Goal: Information Seeking & Learning: Learn about a topic

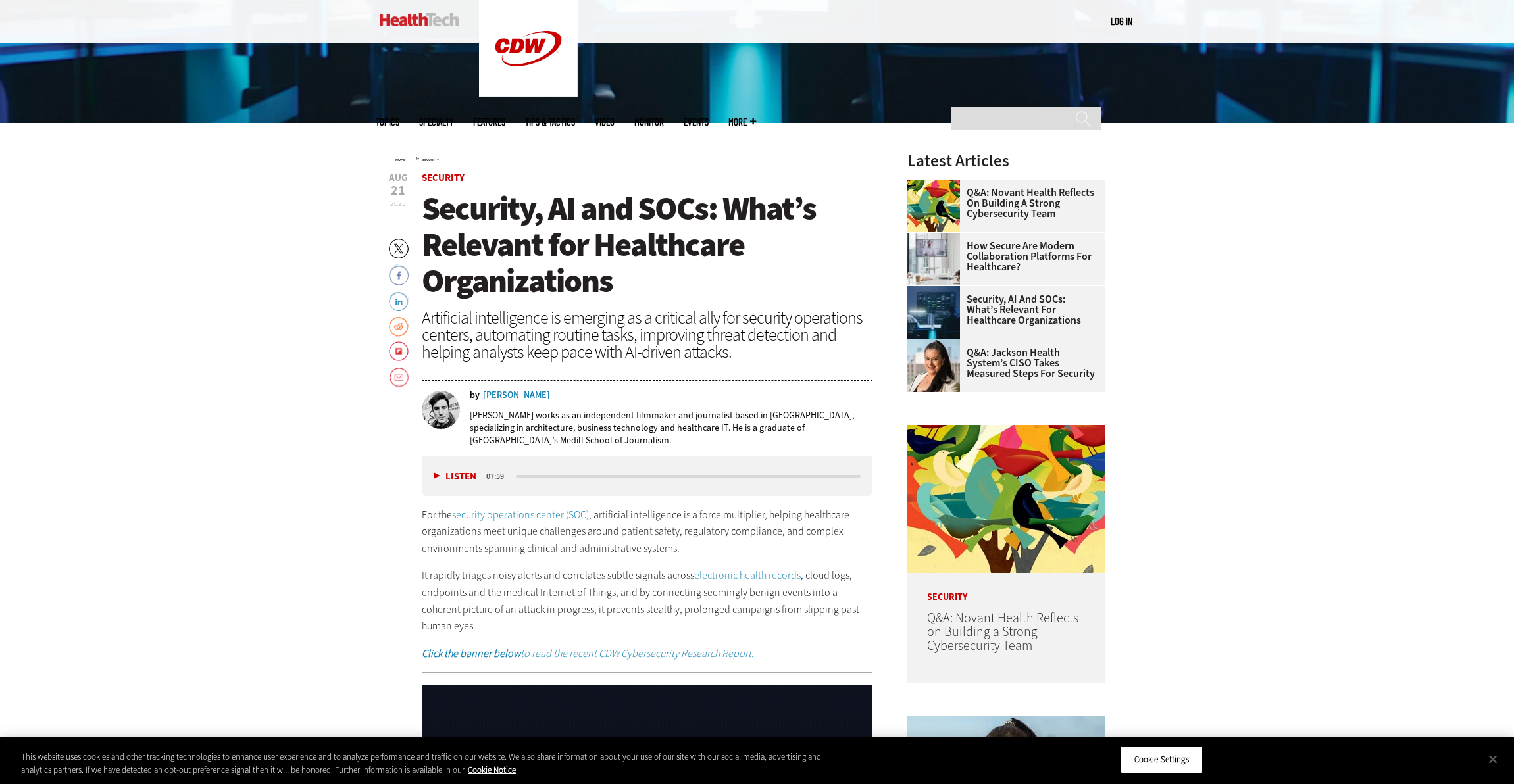
scroll to position [704, 0]
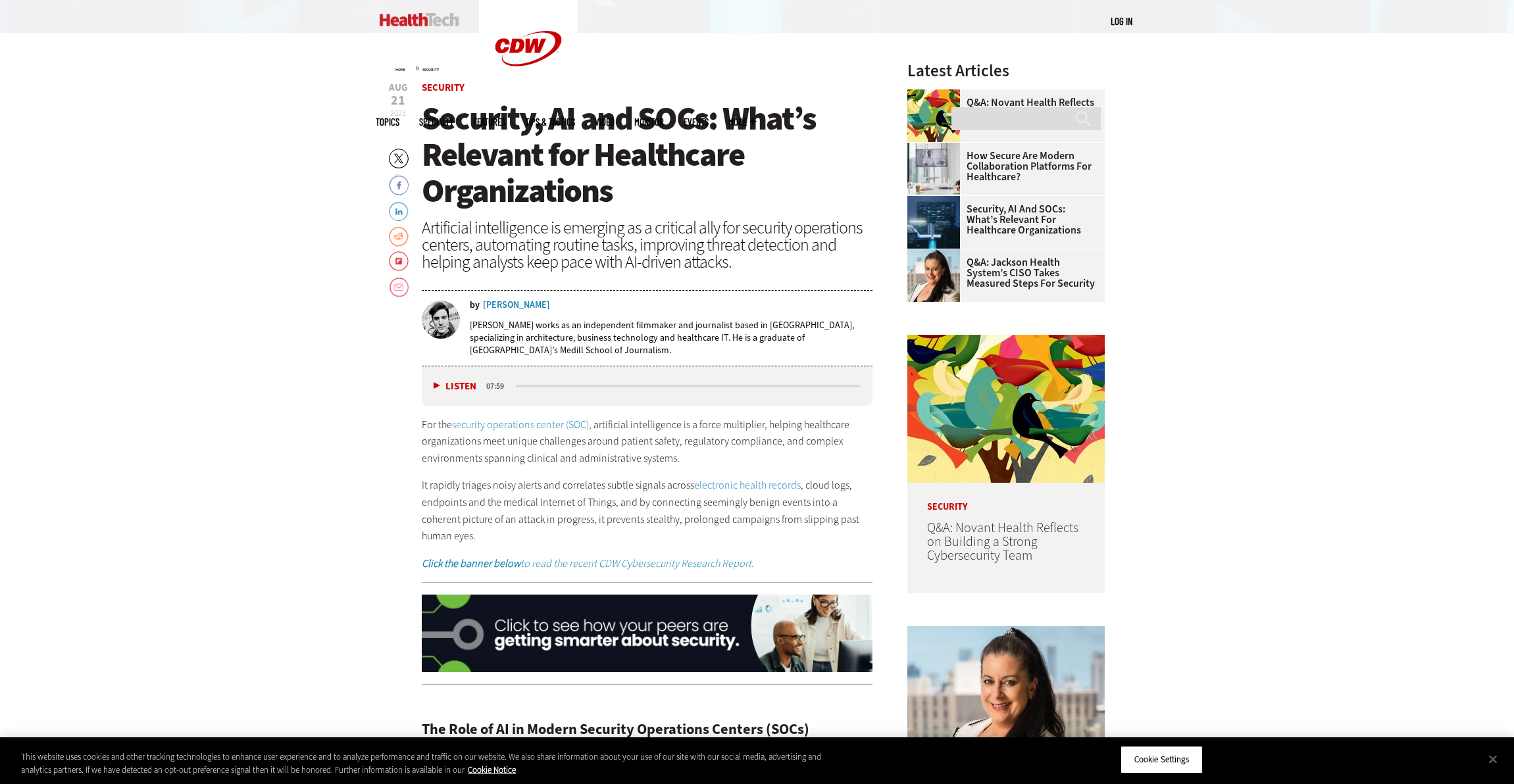
scroll to position [536, 0]
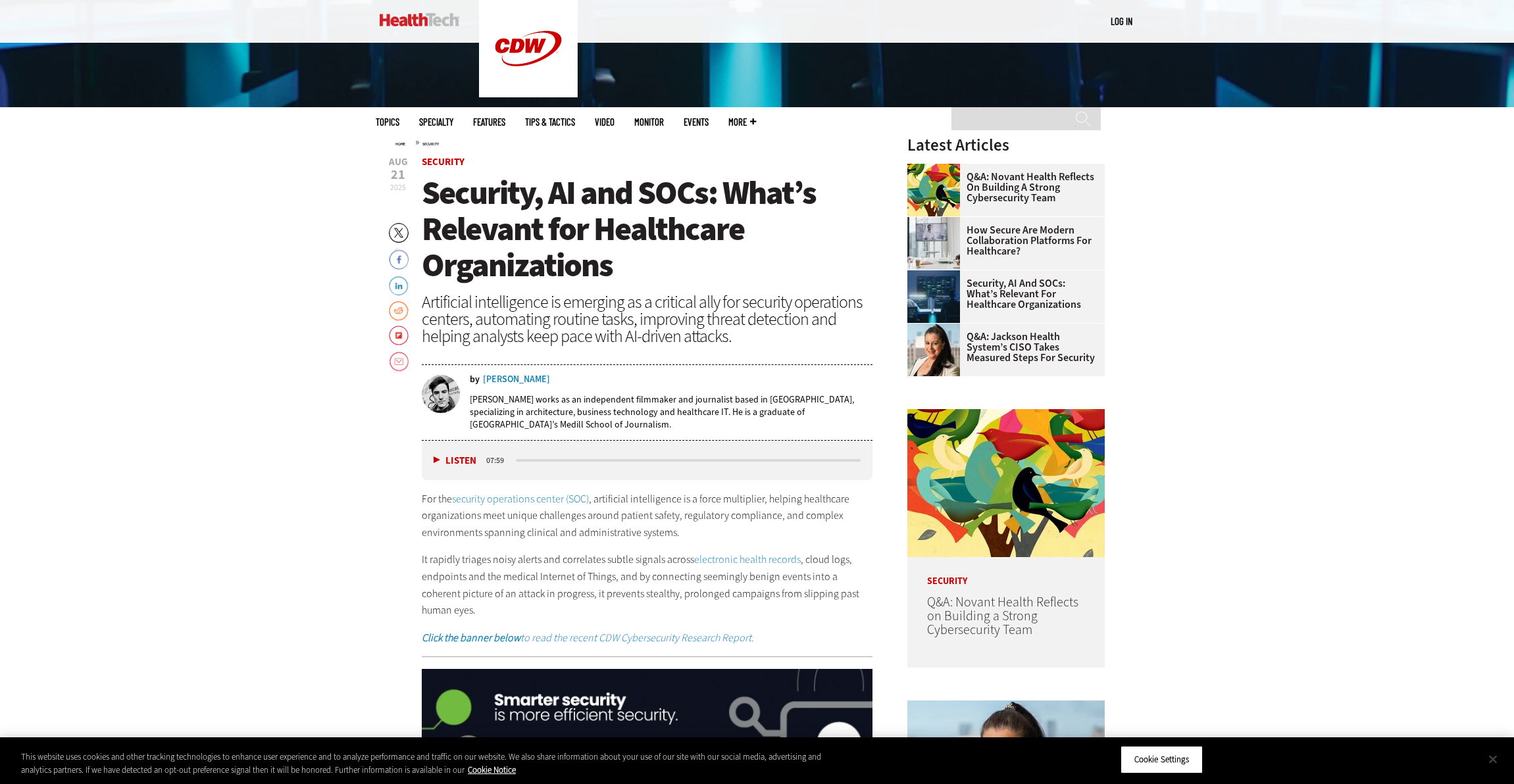
click at [1489, 760] on button "Close" at bounding box center [1493, 759] width 29 height 29
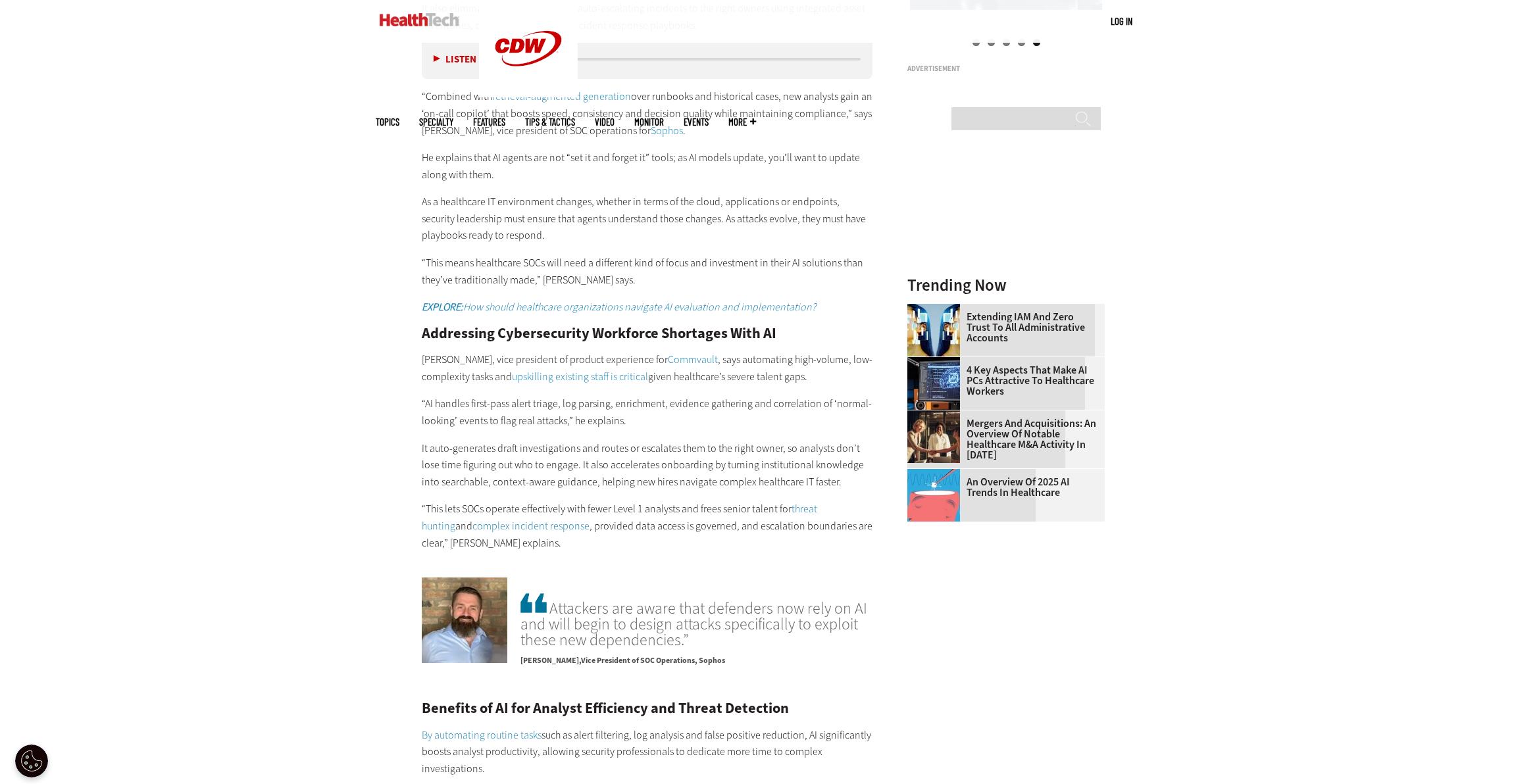
scroll to position [2237, 0]
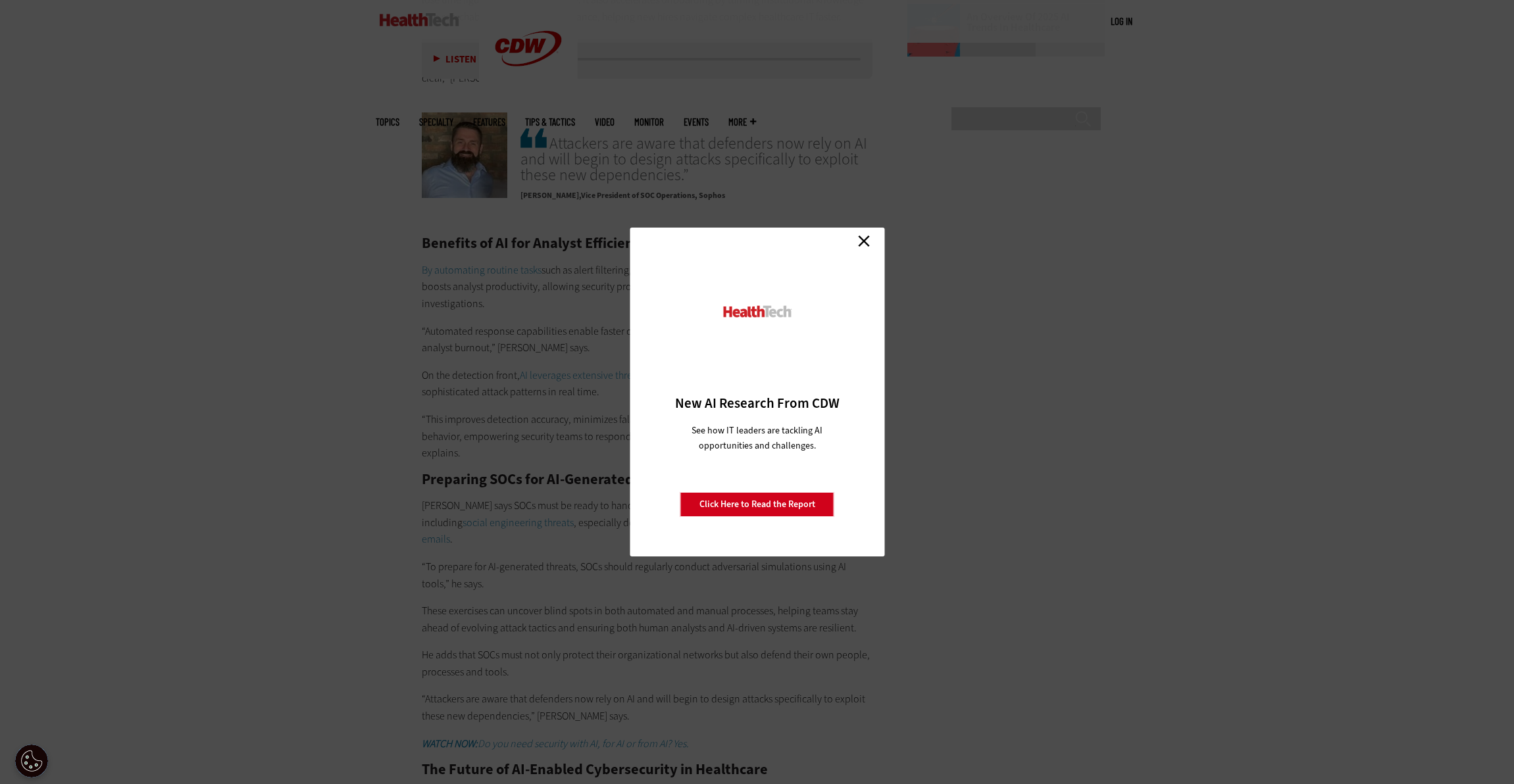
click at [859, 246] on link "Close" at bounding box center [864, 240] width 20 height 20
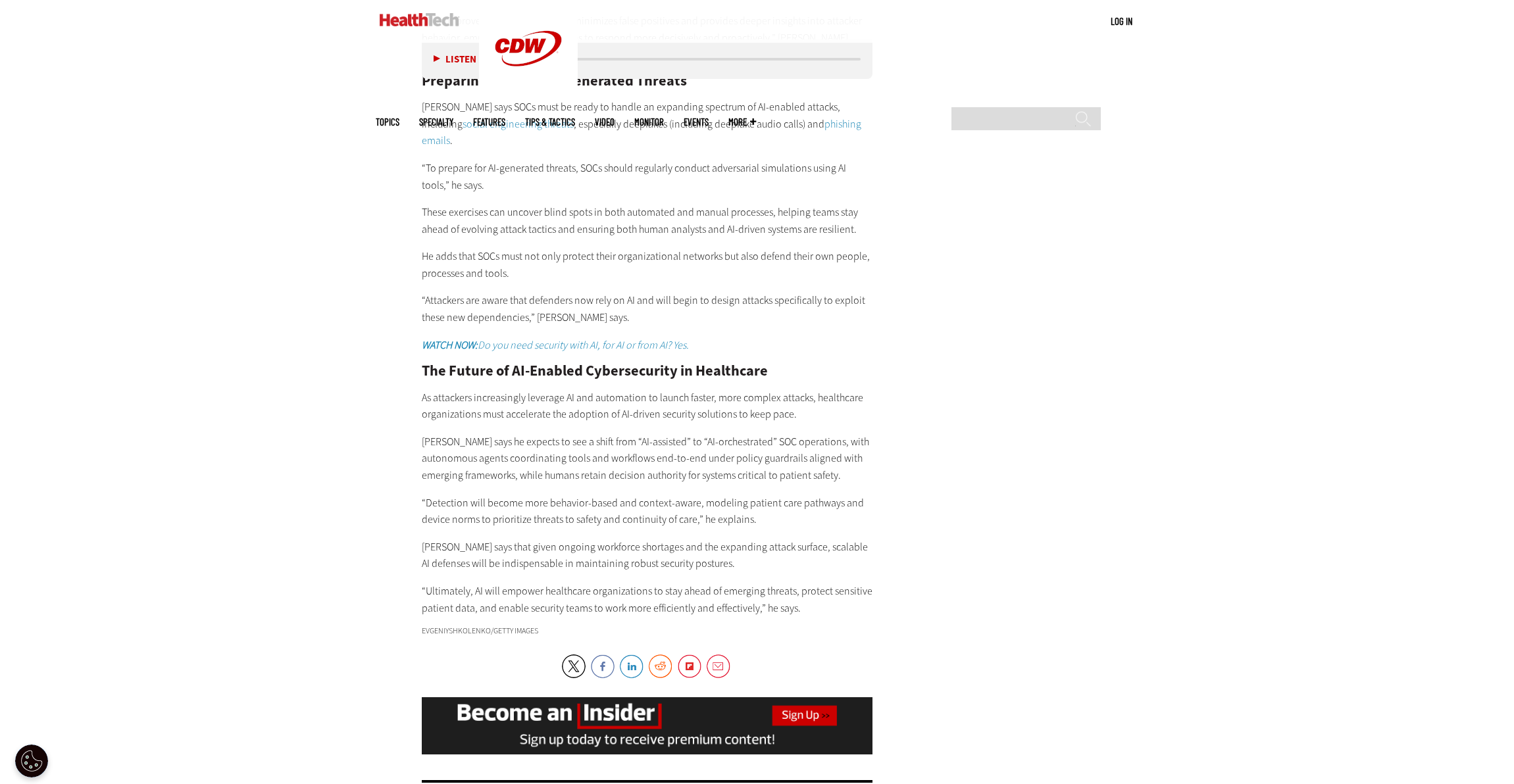
scroll to position [2792, 0]
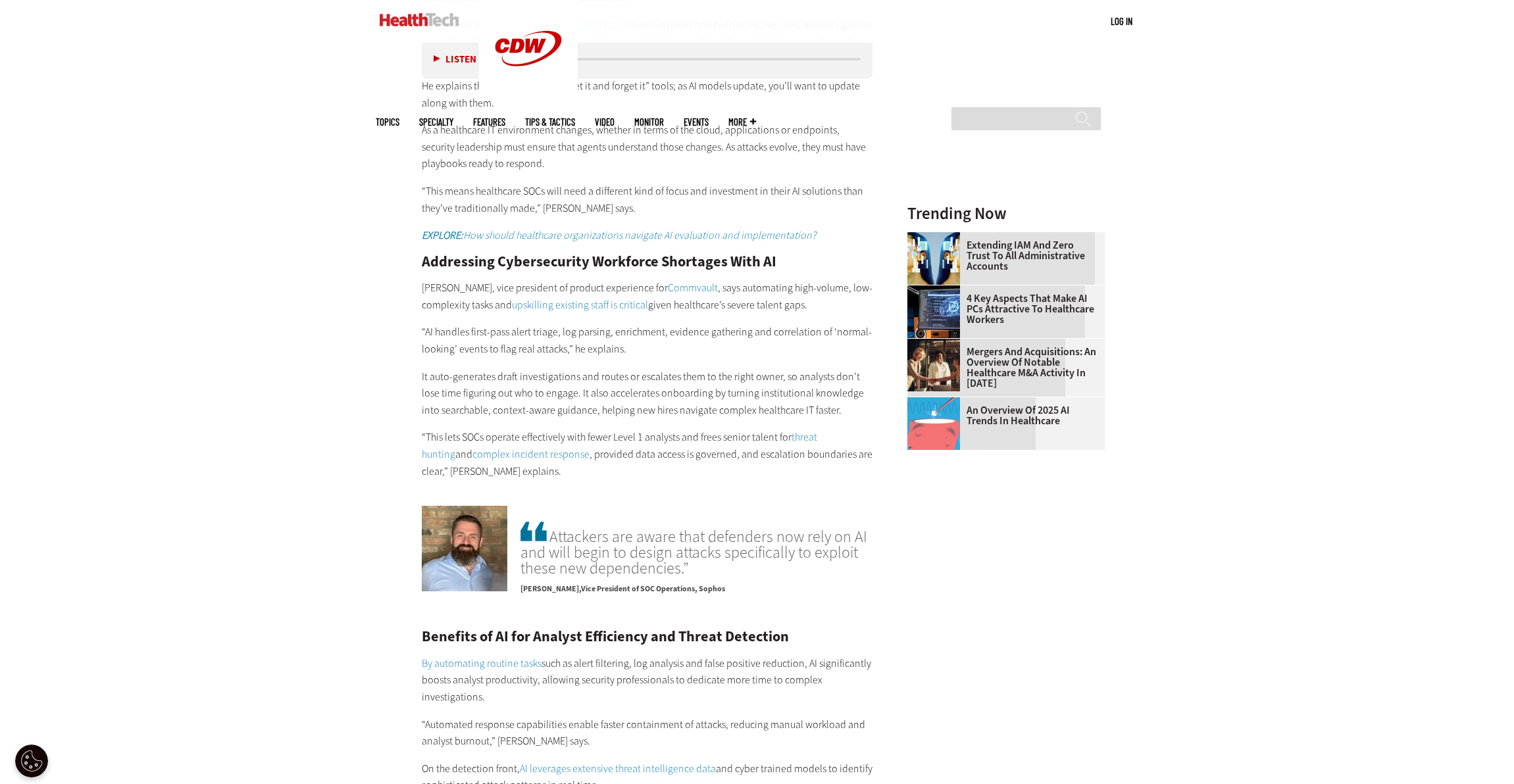
scroll to position [1982, 0]
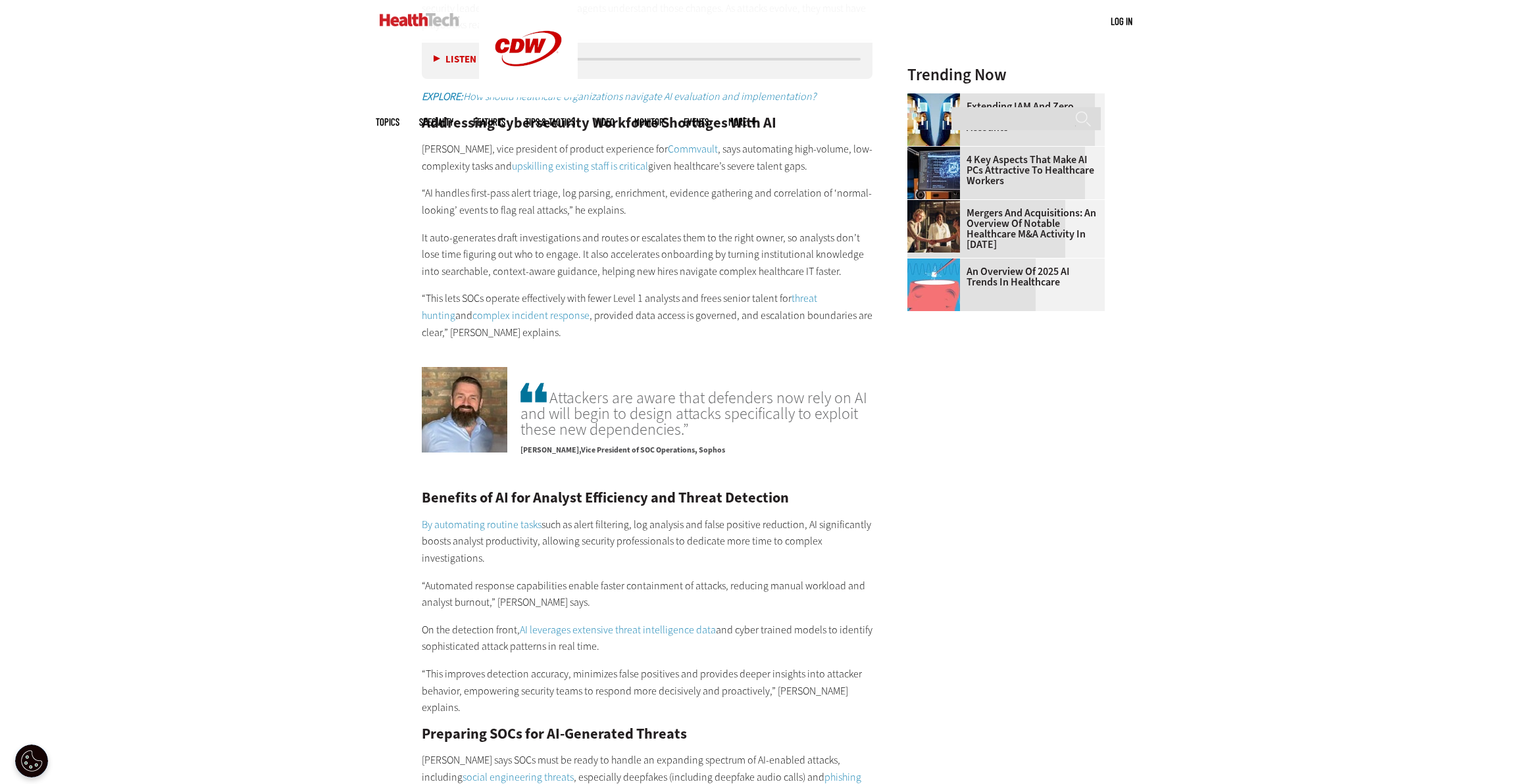
click at [693, 412] on span "Attackers are aware that defenders now rely on AI and will begin to design atta…" at bounding box center [697, 409] width 352 height 57
drag, startPoint x: 553, startPoint y: 387, endPoint x: 697, endPoint y: 419, distance: 147.5
click at [697, 419] on div "Attackers are aware that defenders now rely on AI and will begin to design atta…" at bounding box center [697, 423] width 352 height 84
copy span "Attackers are aware that defenders now rely on AI and will begin to design atta…"
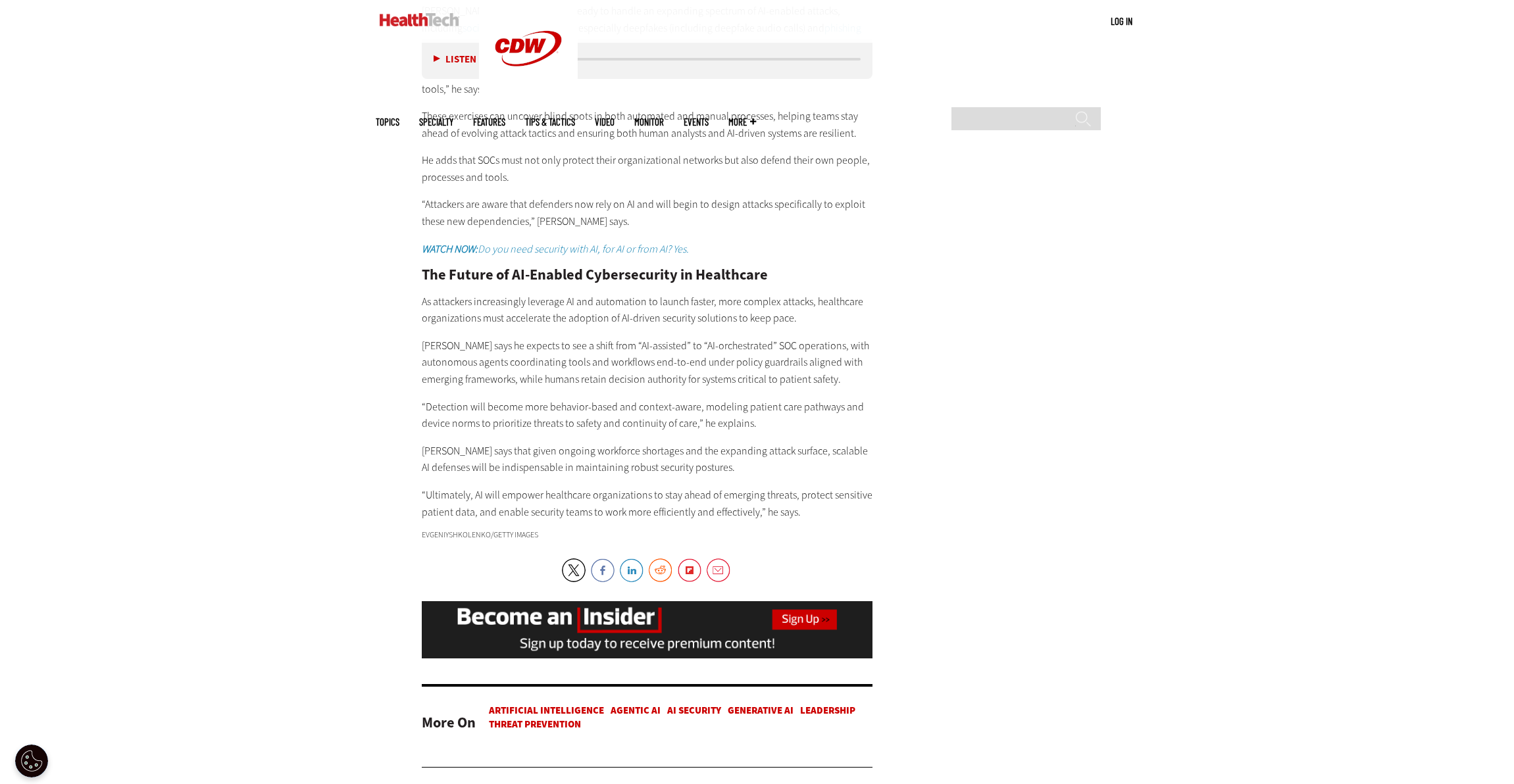
scroll to position [3366, 0]
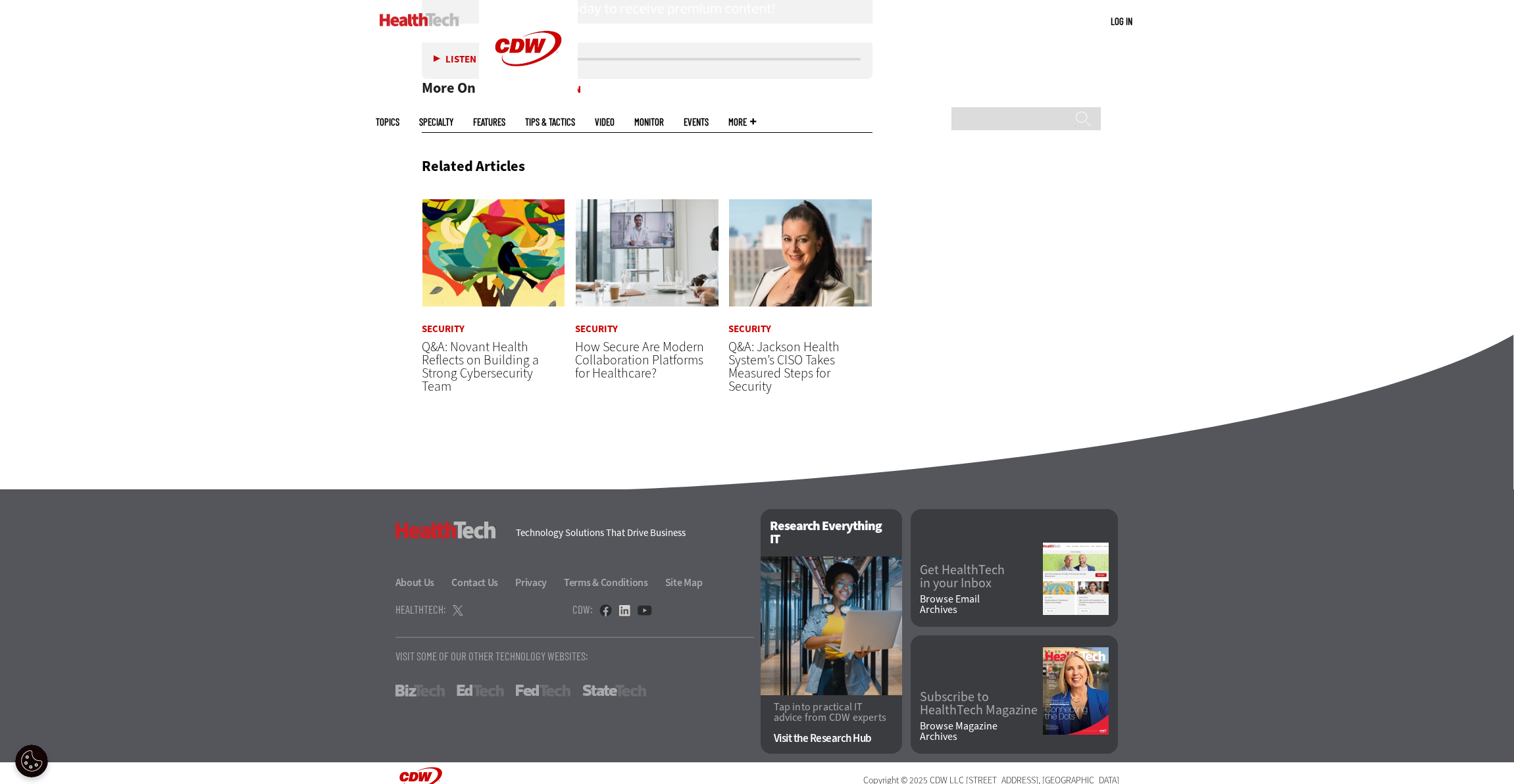
click at [625, 605] on link at bounding box center [624, 610] width 12 height 12
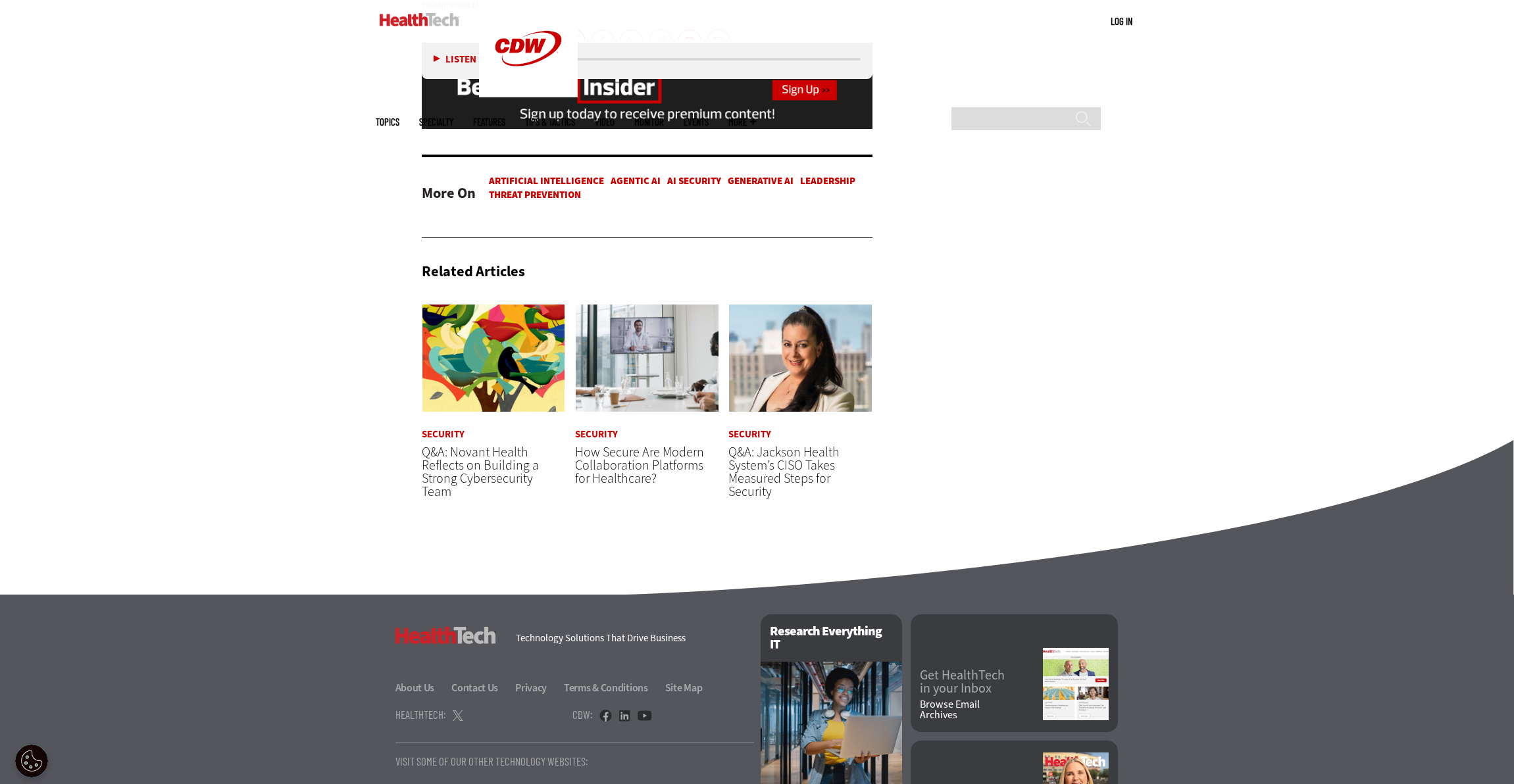
scroll to position [3321, 0]
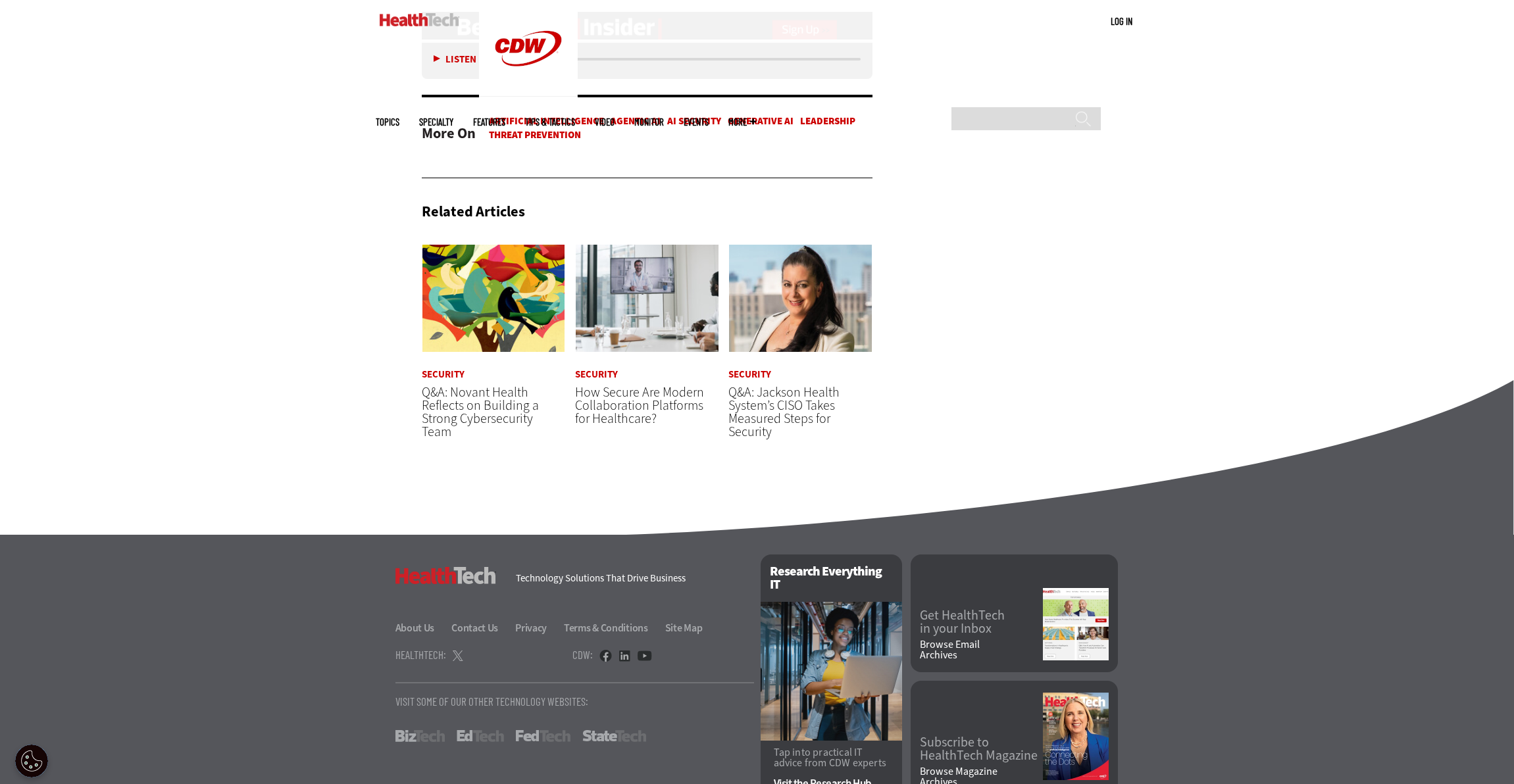
click at [464, 649] on ul at bounding box center [461, 656] width 17 height 14
click at [457, 649] on link at bounding box center [458, 656] width 10 height 14
